Goal: Task Accomplishment & Management: Manage account settings

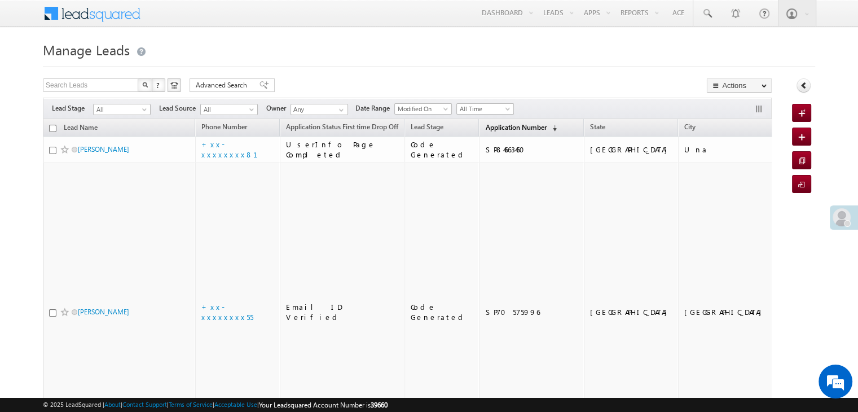
click at [485, 127] on span "Application Number" at bounding box center [515, 127] width 61 height 8
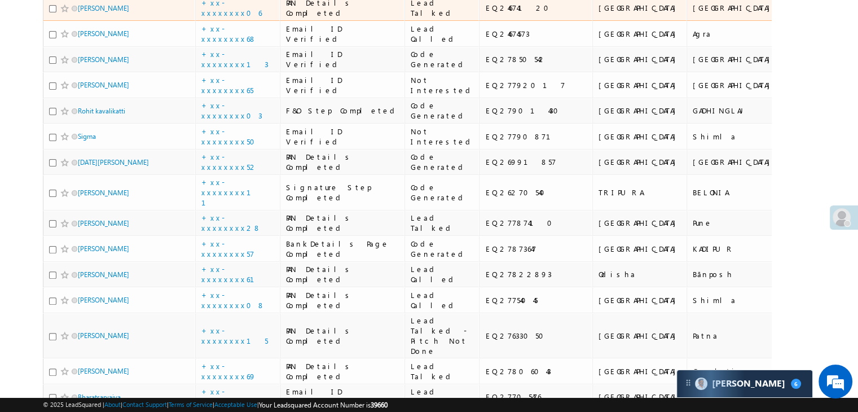
scroll to position [339, 0]
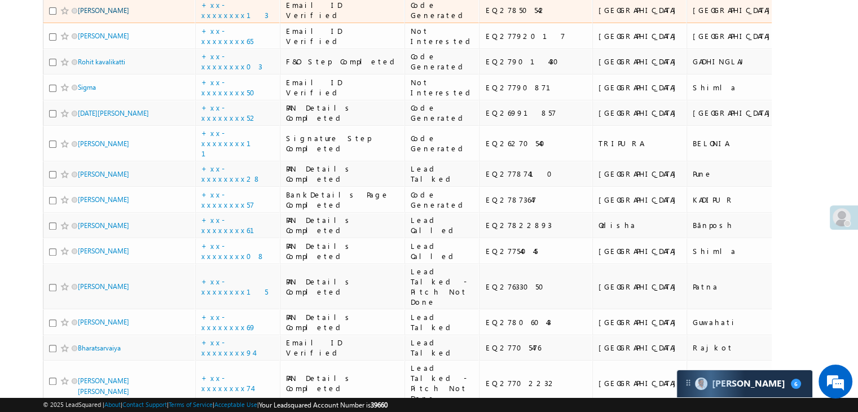
click at [113, 15] on link "[PERSON_NAME]" at bounding box center [103, 10] width 51 height 8
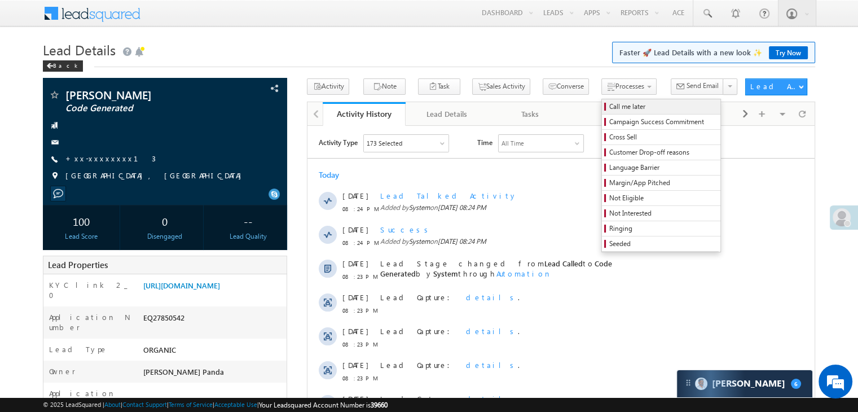
click at [612, 104] on span "Call me later" at bounding box center [663, 107] width 107 height 10
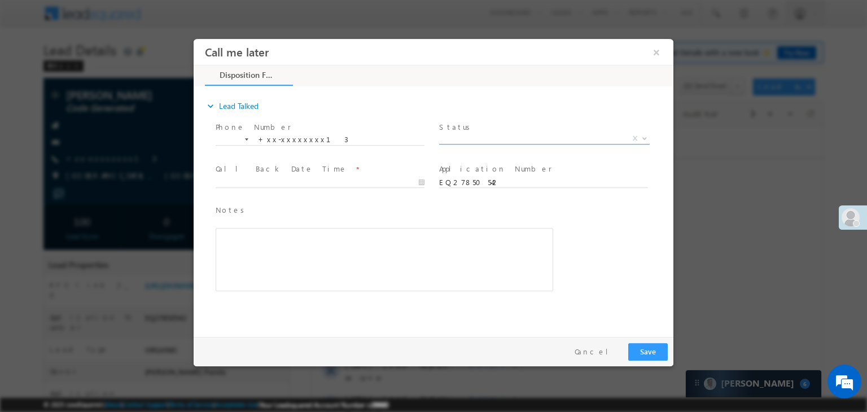
click at [547, 141] on span "X" at bounding box center [544, 138] width 211 height 11
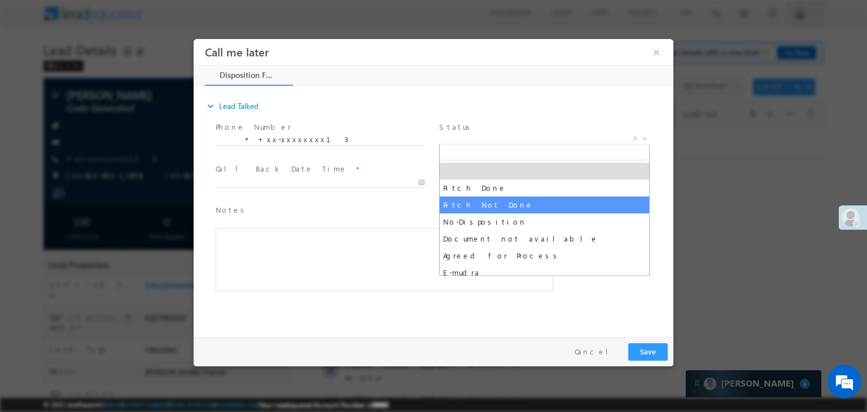
select select "Pitch Not Done"
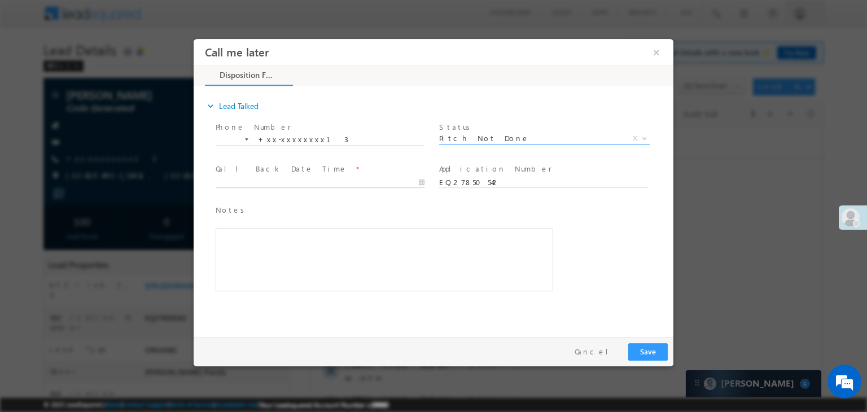
type input "08/28/25 8:46 PM"
click at [391, 179] on input "08/28/25 8:46 PM" at bounding box center [320, 182] width 209 height 11
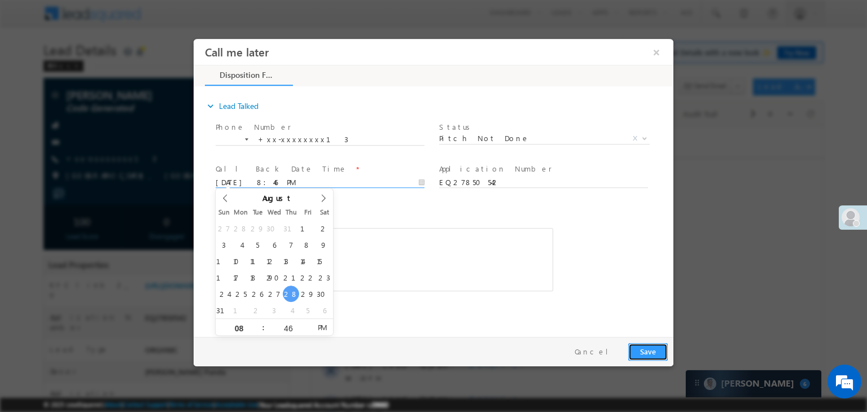
click at [658, 356] on button "Save" at bounding box center [648, 351] width 40 height 17
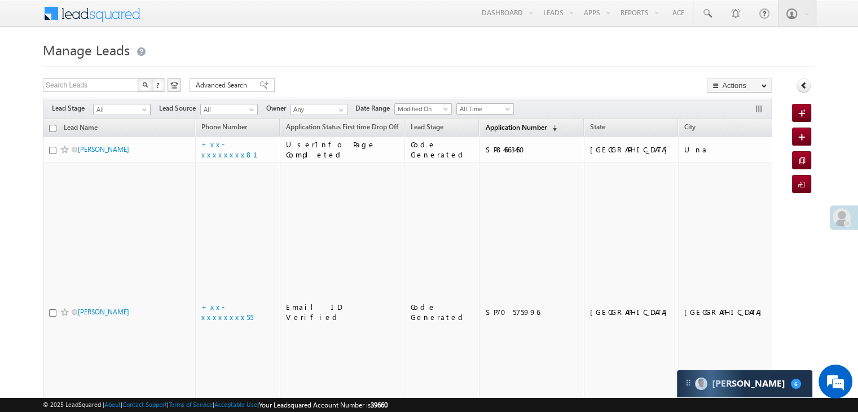
click at [507, 125] on span "Application Number" at bounding box center [515, 127] width 61 height 8
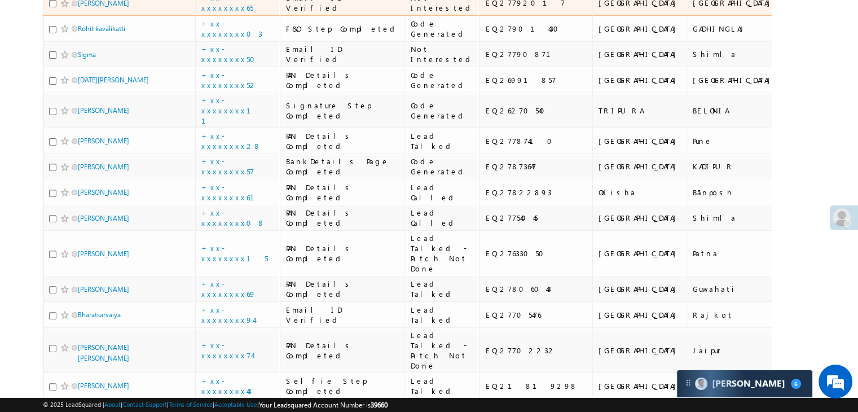
scroll to position [226, 0]
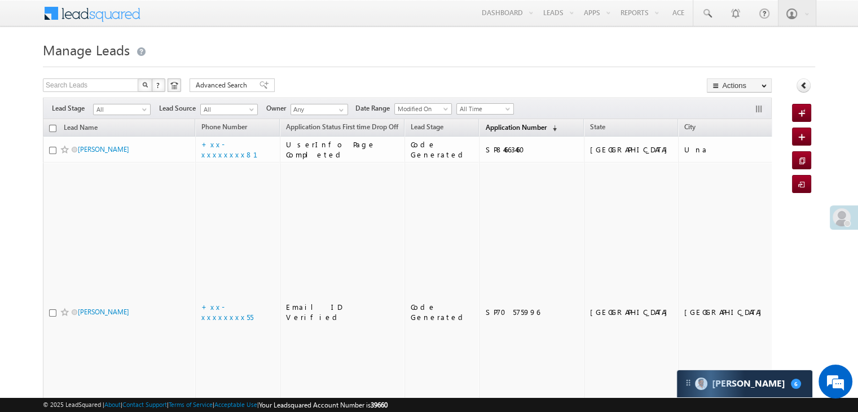
click at [486, 129] on span "Application Number" at bounding box center [515, 127] width 61 height 8
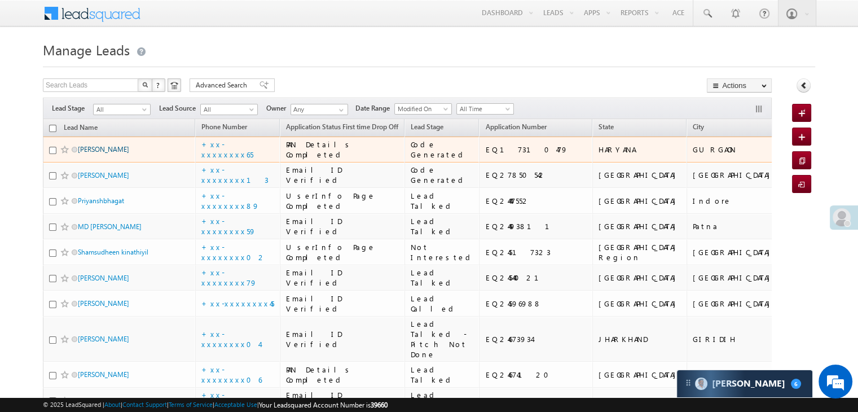
click at [90, 154] on link "[PERSON_NAME]" at bounding box center [103, 149] width 51 height 8
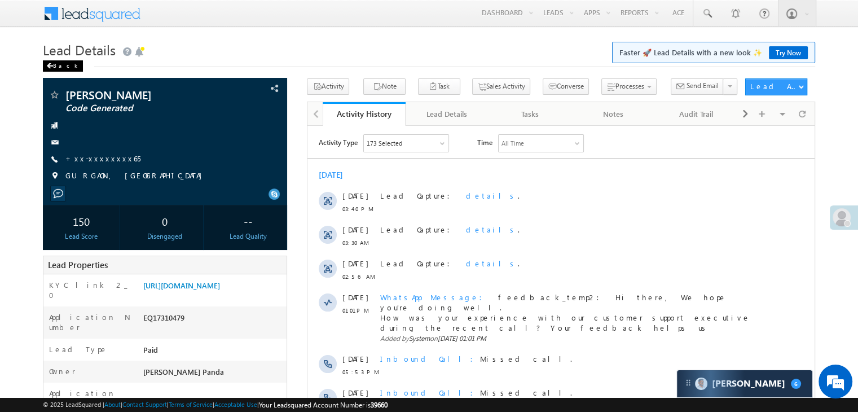
click at [59, 69] on div "Back" at bounding box center [63, 65] width 40 height 11
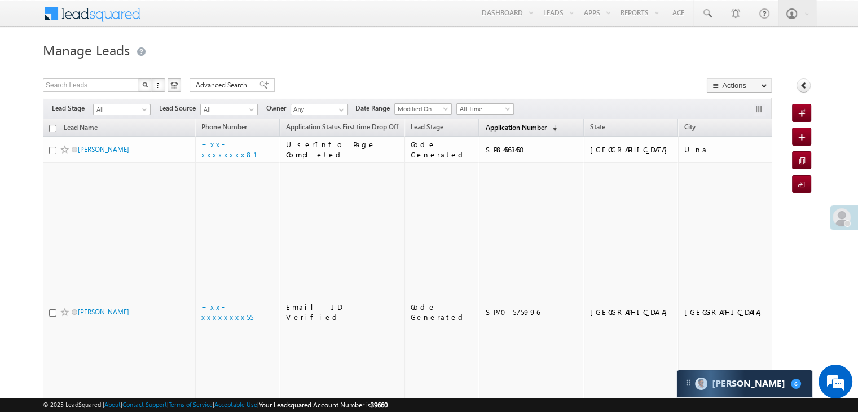
click at [501, 124] on span "Application Number" at bounding box center [515, 127] width 61 height 8
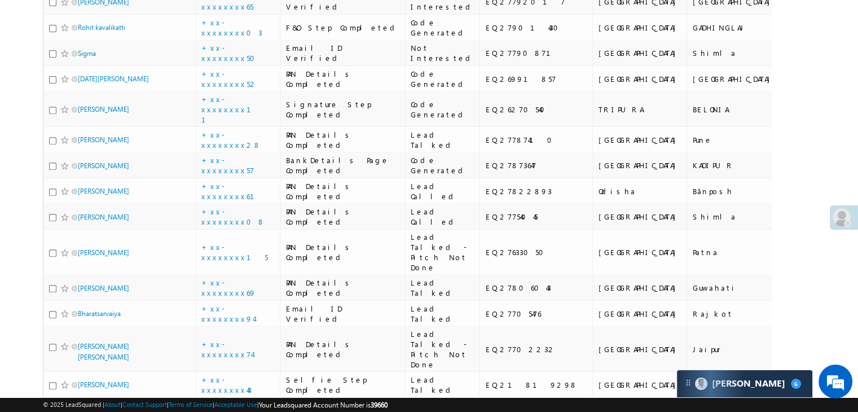
scroll to position [452, 0]
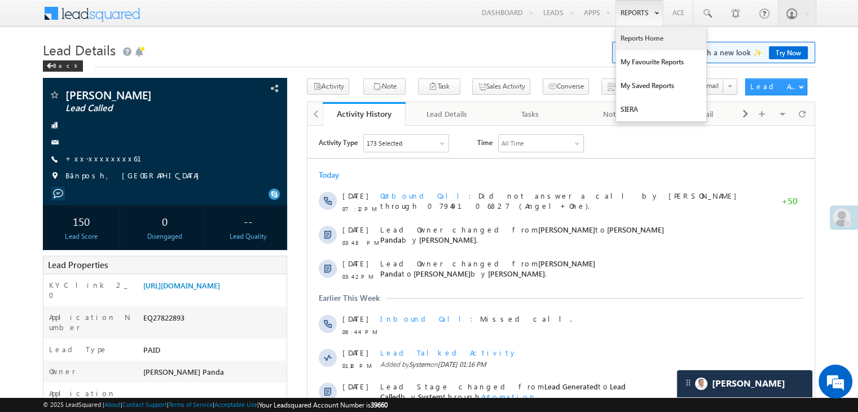
click at [639, 39] on link "Reports Home" at bounding box center [661, 39] width 90 height 24
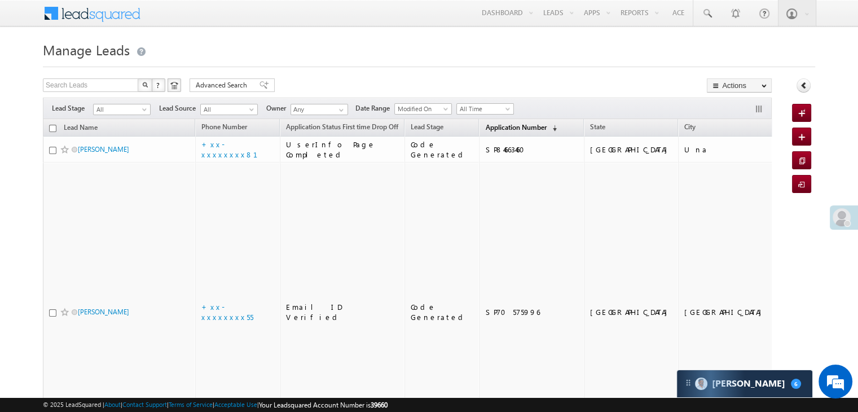
click at [489, 125] on span "Application Number" at bounding box center [515, 127] width 61 height 8
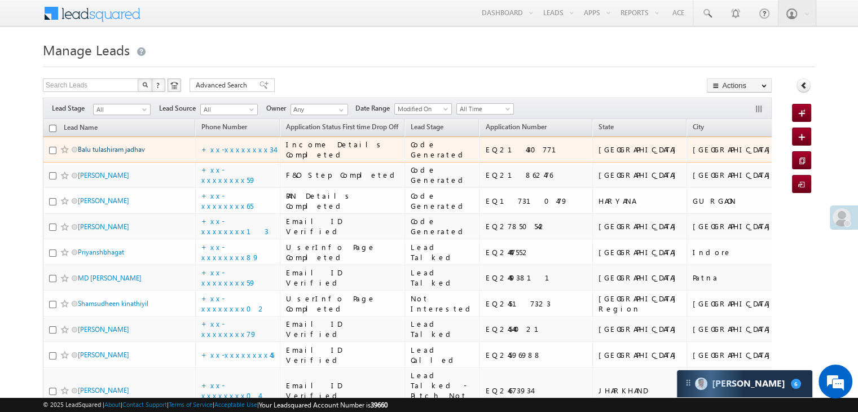
click at [106, 154] on link "Balu tulashiram jadhav" at bounding box center [111, 149] width 67 height 8
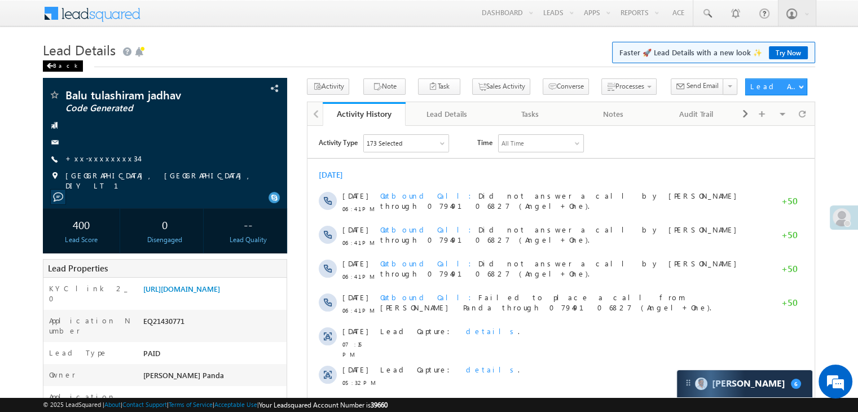
click at [53, 71] on div "Back" at bounding box center [63, 65] width 40 height 11
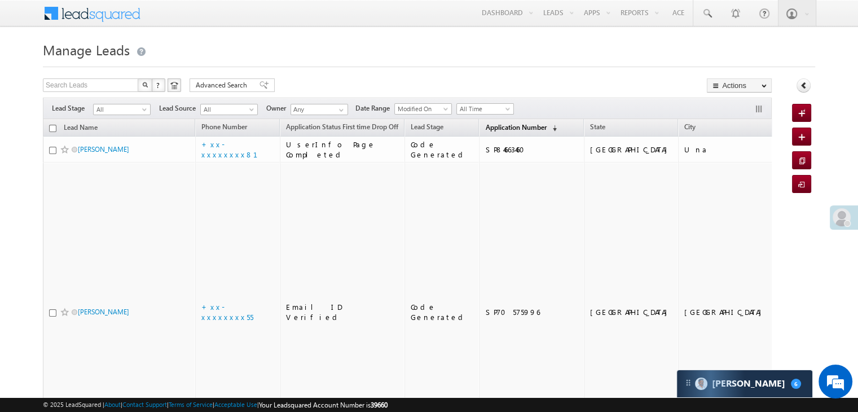
click at [497, 128] on span "Application Number" at bounding box center [515, 127] width 61 height 8
click at [494, 130] on span "Application Number" at bounding box center [515, 127] width 61 height 8
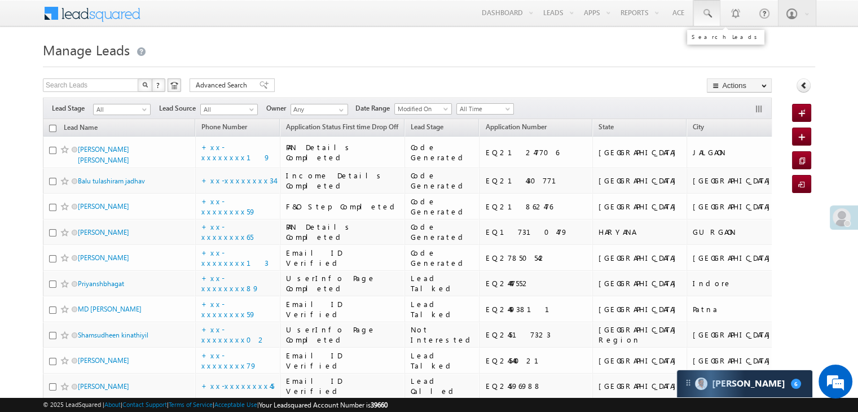
click at [710, 17] on span at bounding box center [707, 13] width 11 height 11
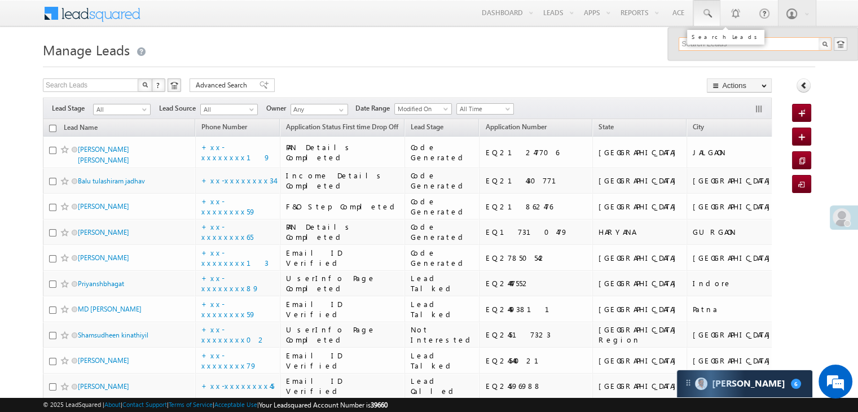
paste input "EQ21819298"
type input "EQ21819298"
click at [706, 63] on div "[PERSON_NAME]" at bounding box center [760, 60] width 151 height 12
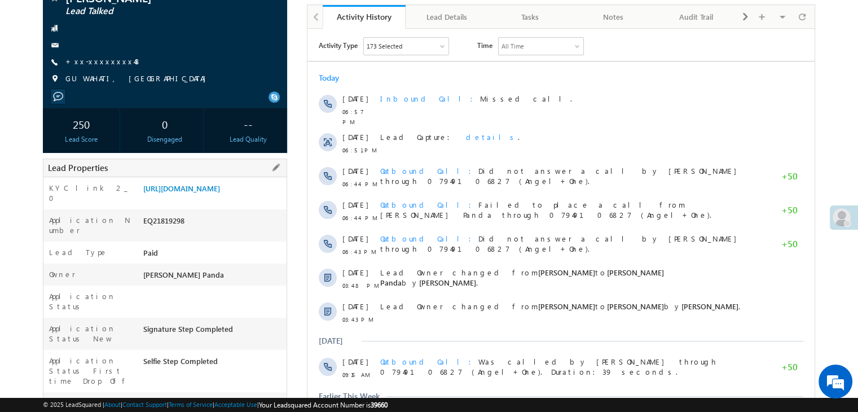
scroll to position [113, 0]
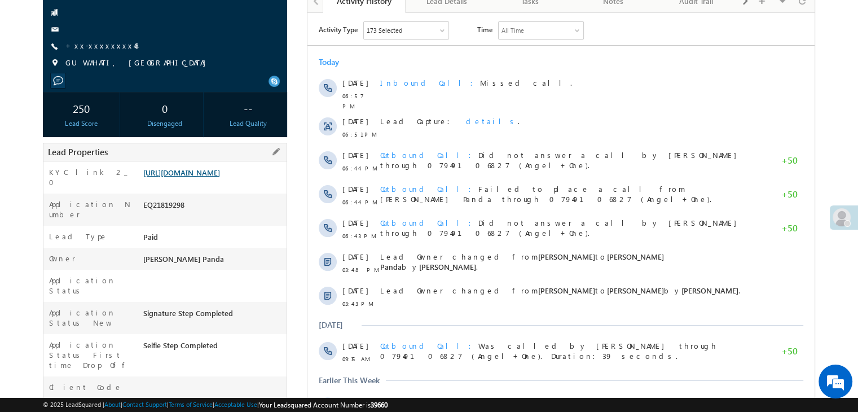
click at [199, 177] on link "[URL][DOMAIN_NAME]" at bounding box center [181, 173] width 77 height 10
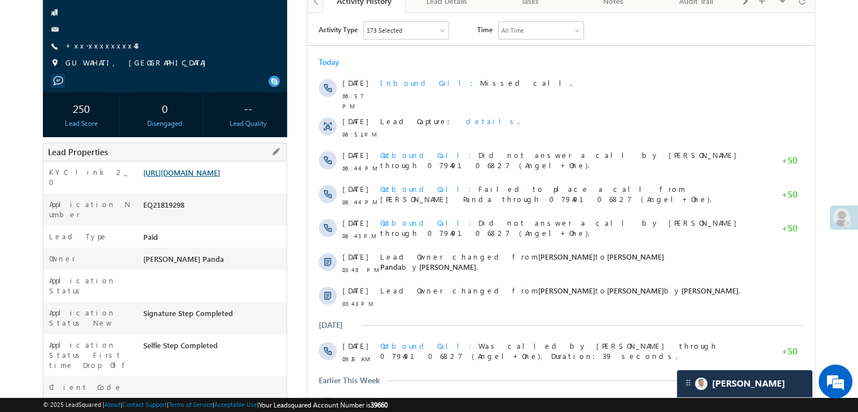
scroll to position [0, 0]
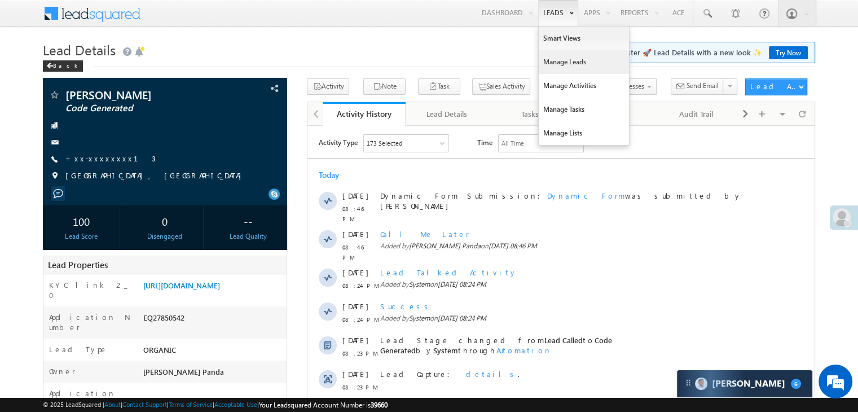
click at [561, 60] on link "Manage Leads" at bounding box center [584, 62] width 90 height 24
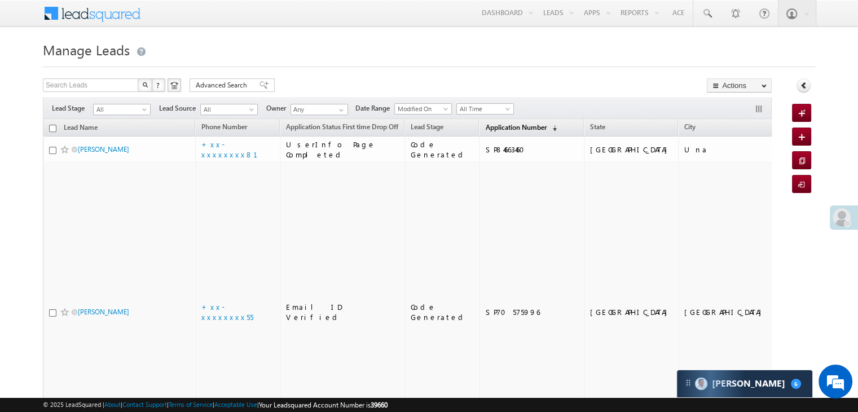
click at [485, 128] on span "Application Number" at bounding box center [515, 127] width 61 height 8
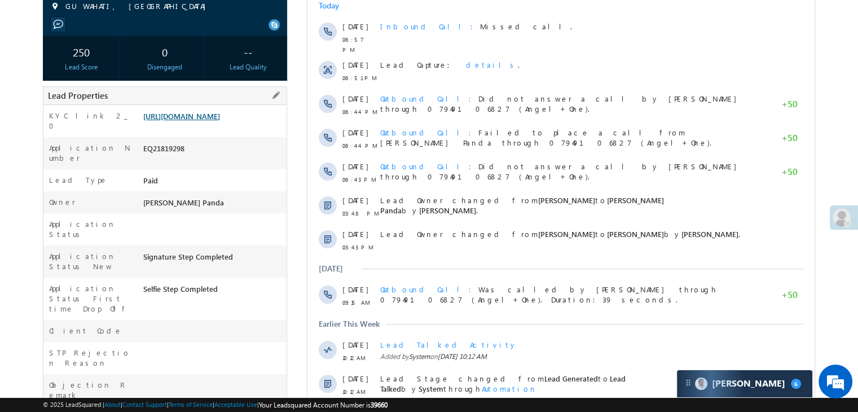
click at [220, 121] on link "[URL][DOMAIN_NAME]" at bounding box center [181, 116] width 77 height 10
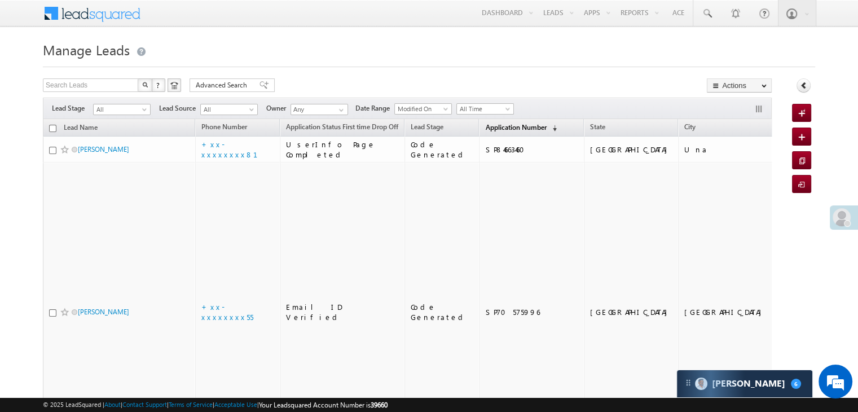
click at [490, 124] on span "Application Number" at bounding box center [515, 127] width 61 height 8
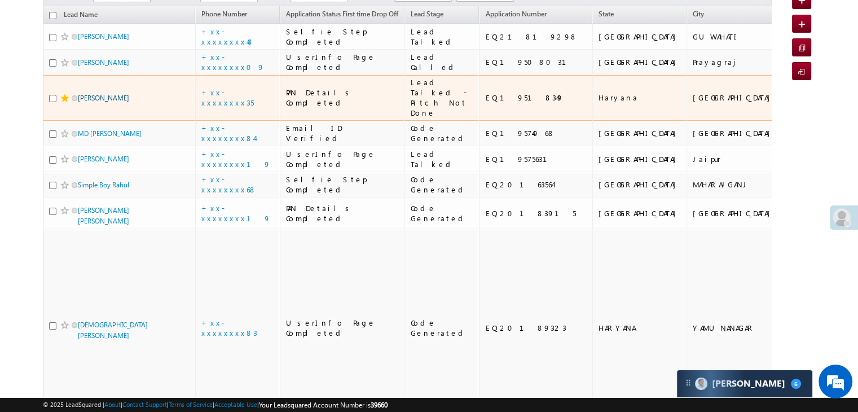
click at [97, 102] on link "[PERSON_NAME]" at bounding box center [103, 98] width 51 height 8
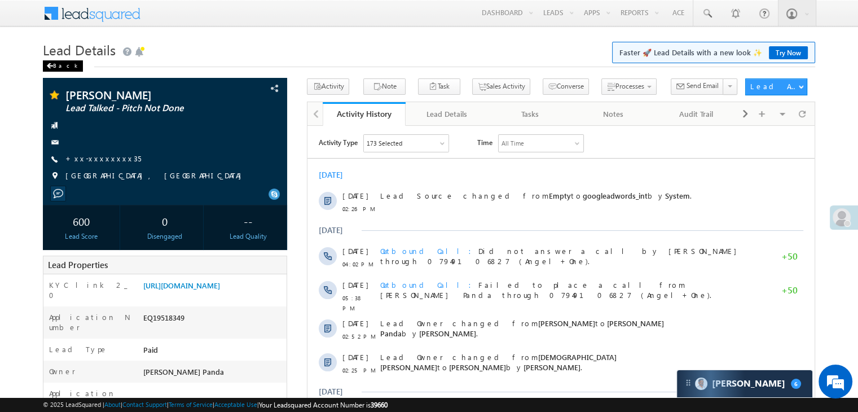
click at [52, 66] on span at bounding box center [49, 66] width 7 height 6
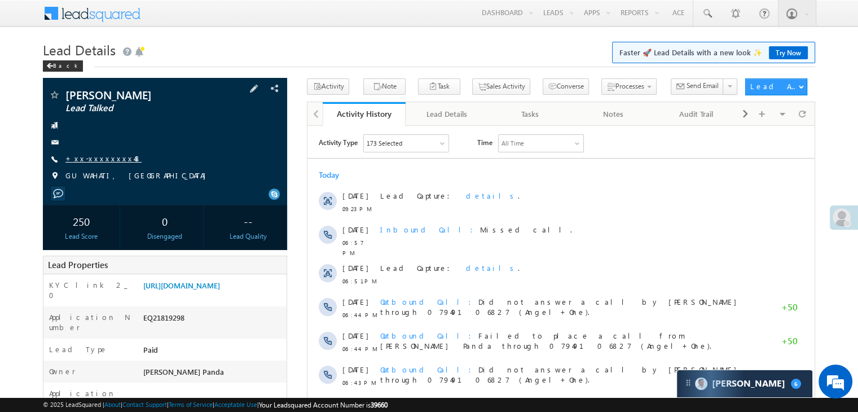
click at [87, 161] on link "+xx-xxxxxxxx48" at bounding box center [103, 159] width 76 height 10
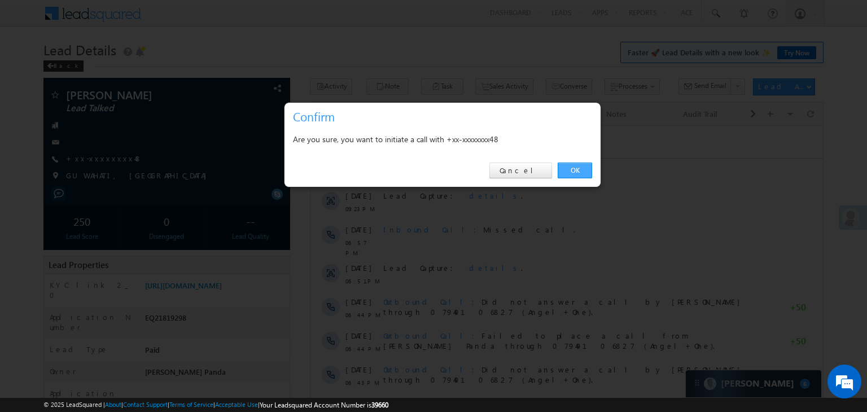
click at [573, 168] on link "OK" at bounding box center [575, 171] width 34 height 16
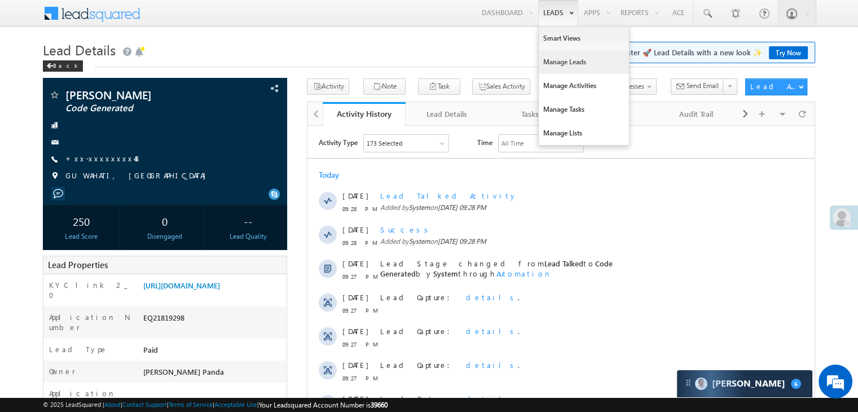
click at [554, 61] on link "Manage Leads" at bounding box center [584, 62] width 90 height 24
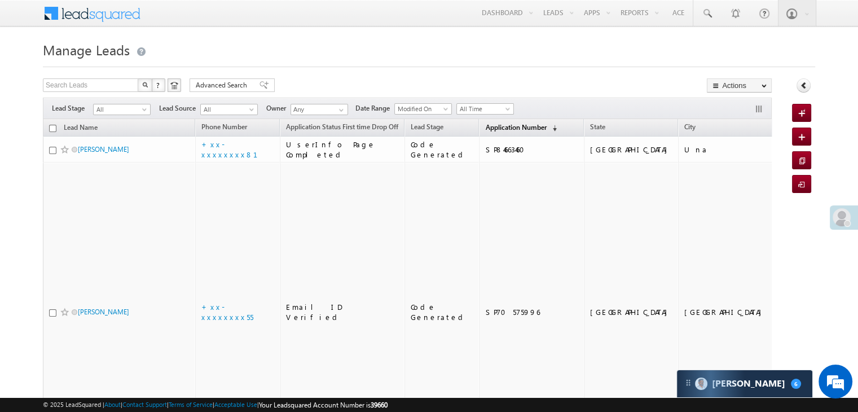
click at [499, 128] on span "Application Number" at bounding box center [515, 127] width 61 height 8
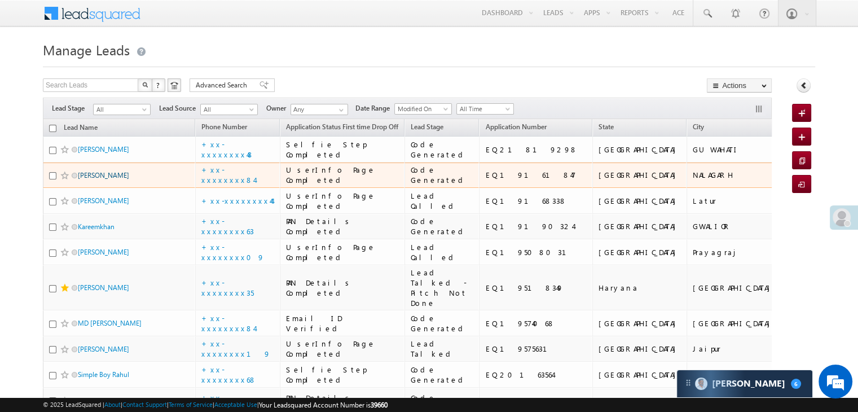
click at [118, 179] on link "UMESH KUMAR GUPTA" at bounding box center [103, 175] width 51 height 8
